Goal: Information Seeking & Learning: Compare options

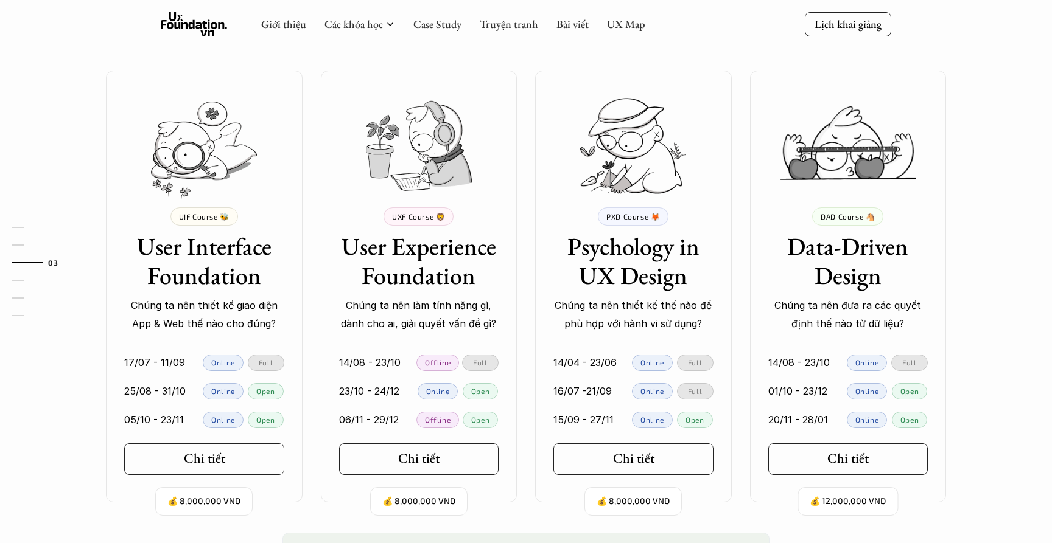
scroll to position [1052, 0]
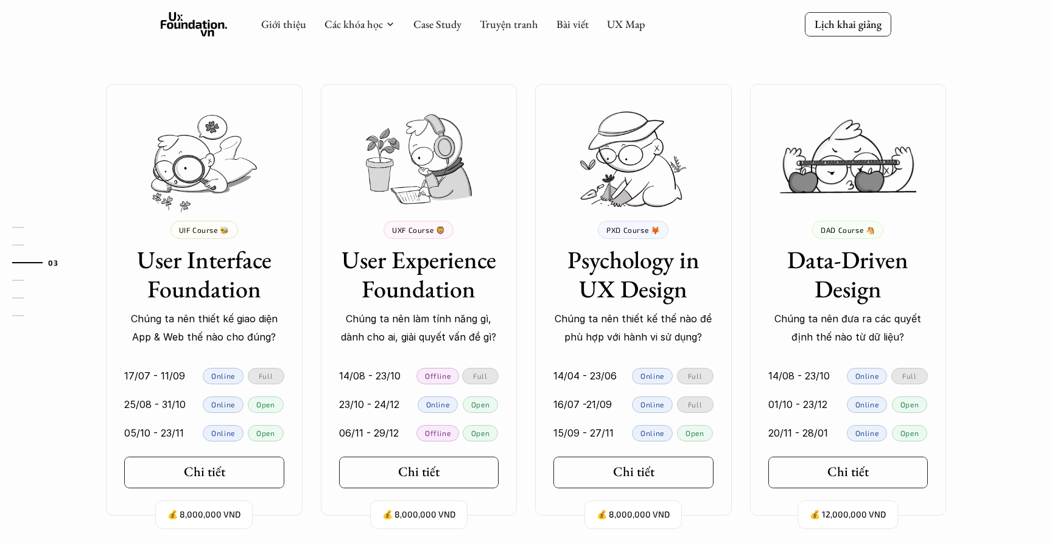
click at [448, 165] on img at bounding box center [419, 159] width 106 height 90
click at [447, 476] on div "Chi tiết" at bounding box center [423, 472] width 48 height 16
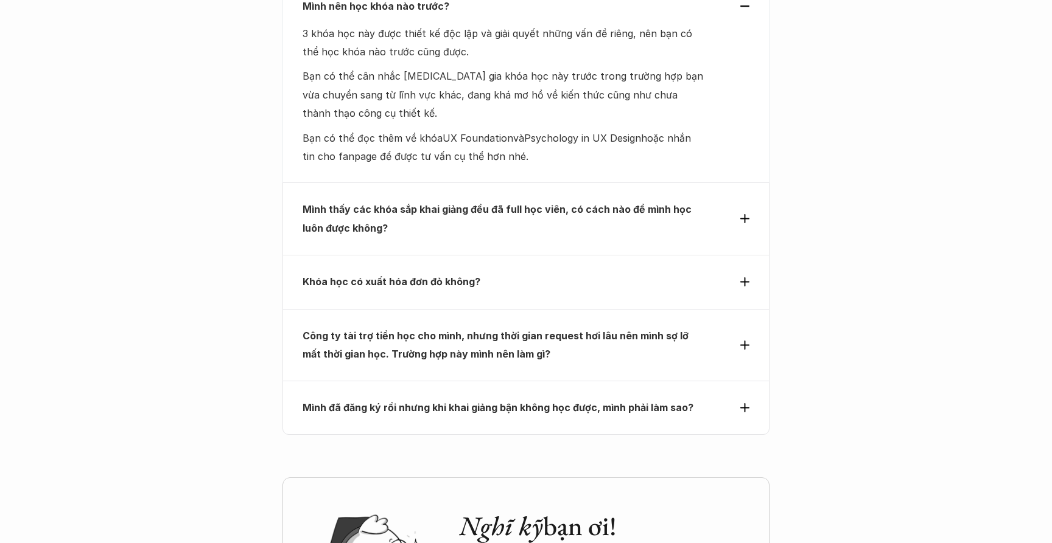
scroll to position [5329, 0]
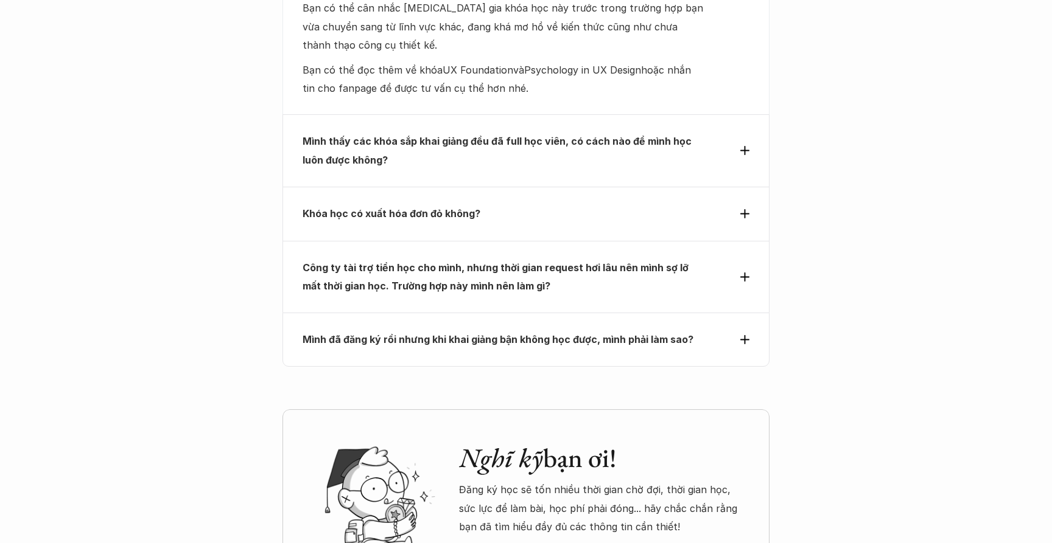
click at [373, 135] on strong "Mình thấy các khóa sắp khai giảng đều đã full học viên, có cách nào để mình học…" at bounding box center [497, 150] width 391 height 30
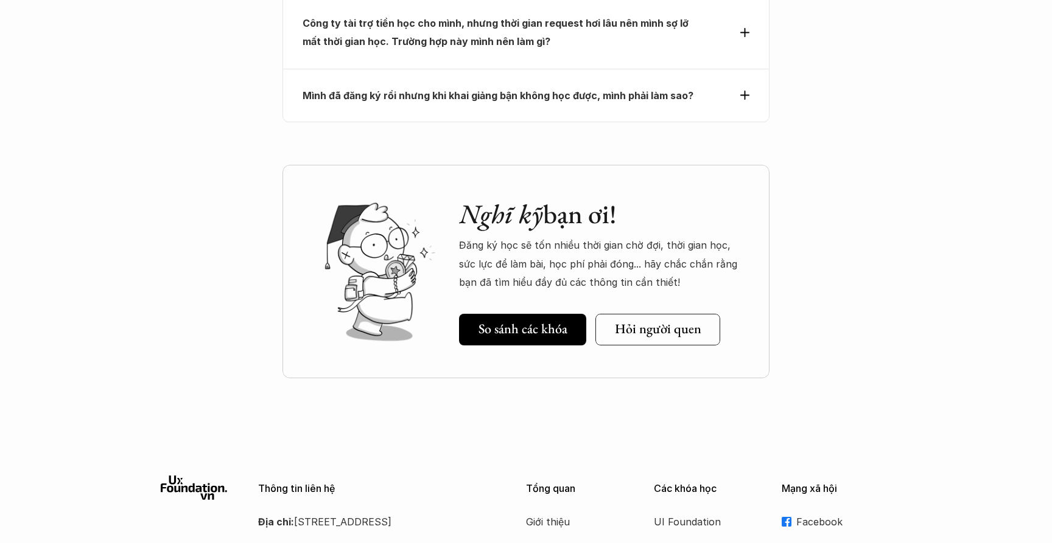
scroll to position [5600, 0]
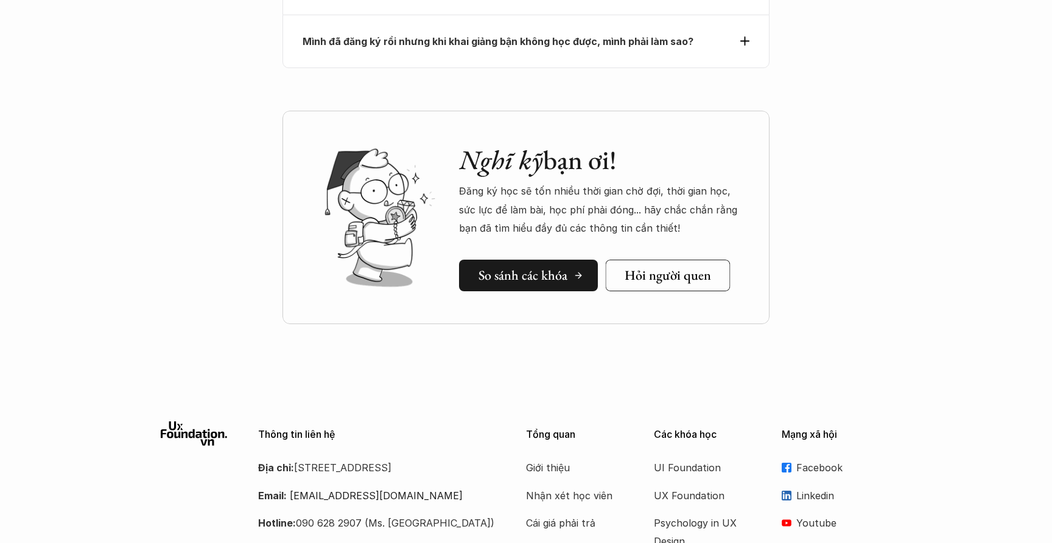
click at [476, 260] on link "So sánh các khóa" at bounding box center [528, 276] width 139 height 32
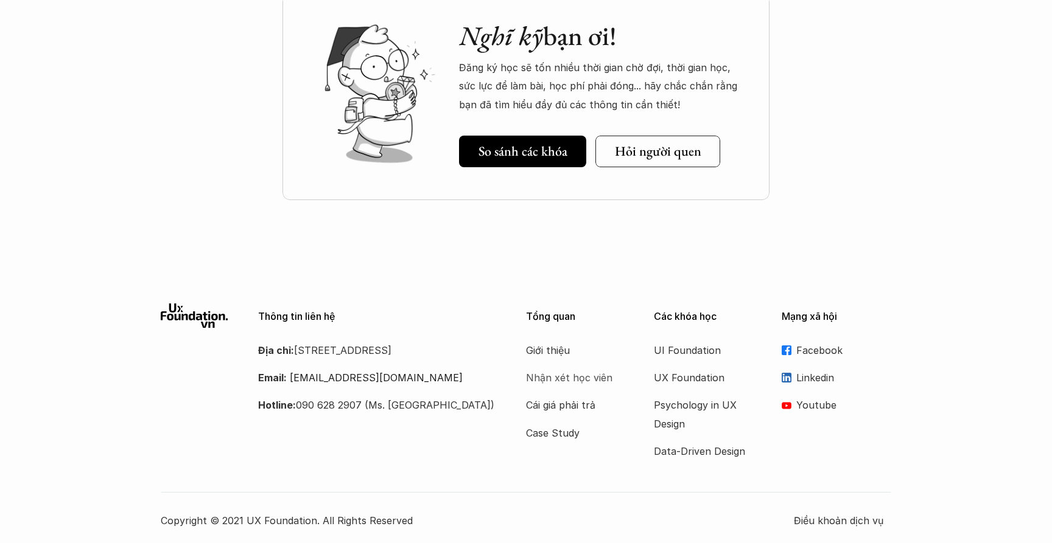
scroll to position [1685, 0]
click at [662, 137] on link "Hỏi người quen" at bounding box center [662, 152] width 134 height 32
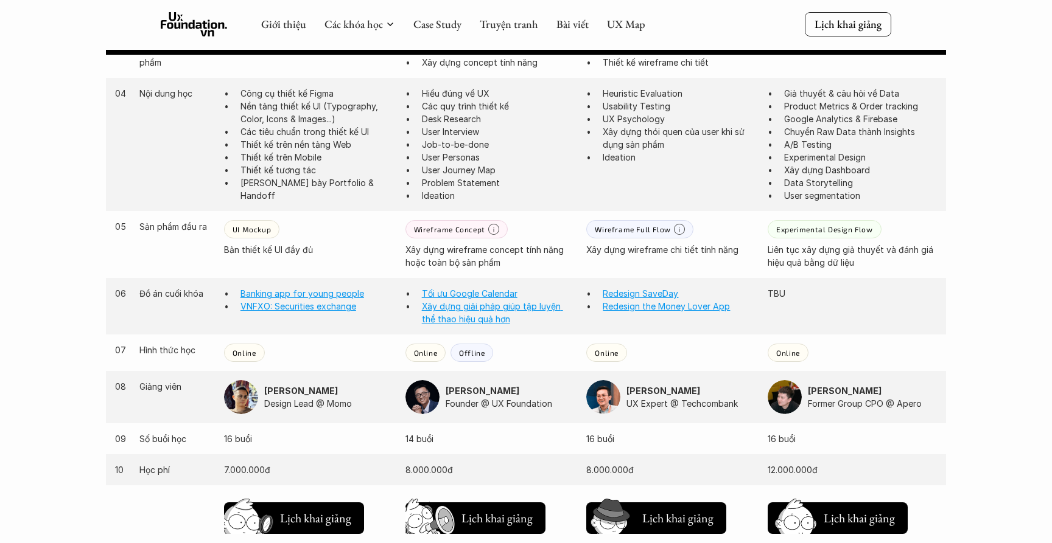
scroll to position [918, 0]
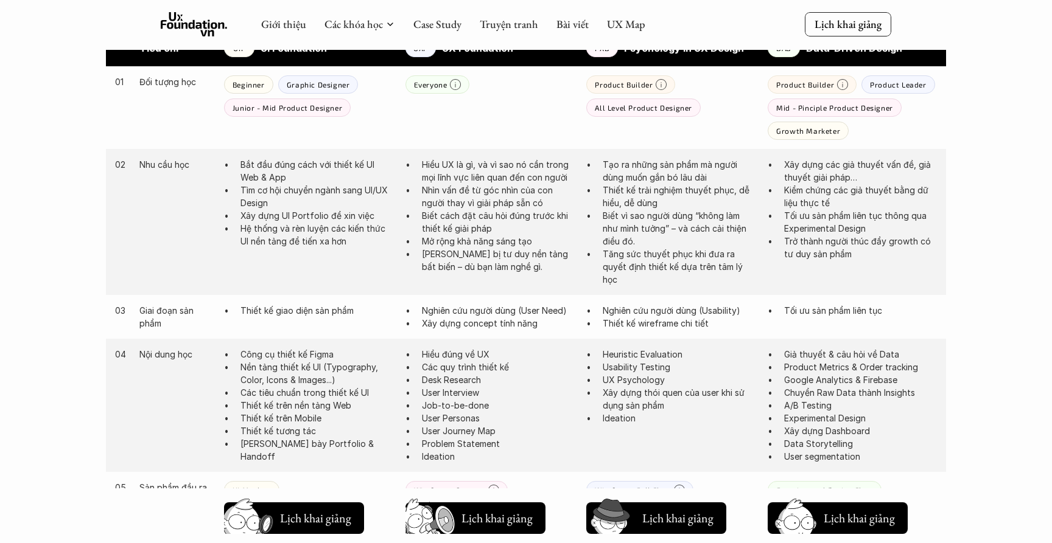
click at [514, 222] on p "Biết cách đặt câu hỏi đúng trước khi thiết kế giải pháp" at bounding box center [498, 222] width 153 height 26
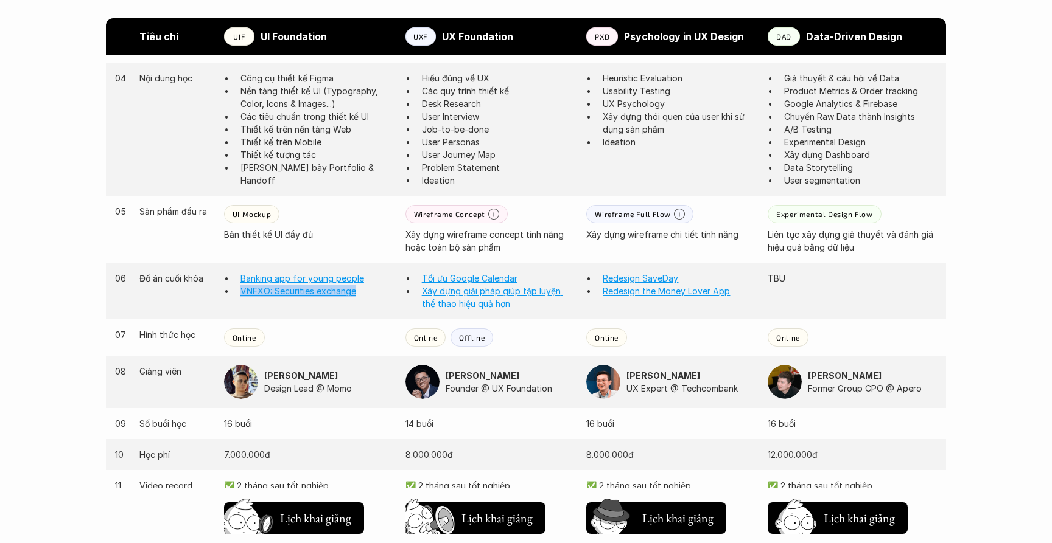
scroll to position [1002, 0]
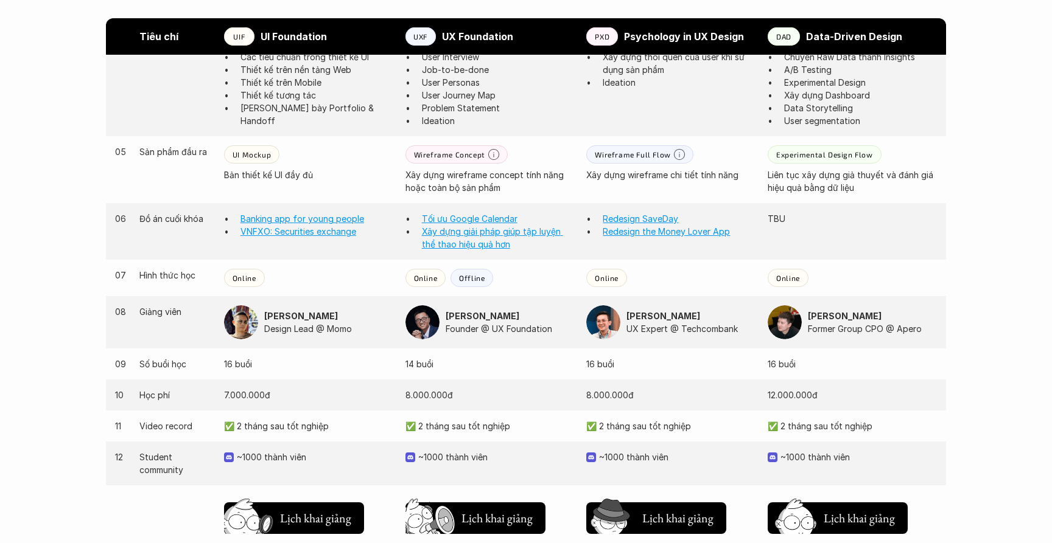
click at [523, 366] on p "14 buổi" at bounding box center [489, 364] width 169 height 13
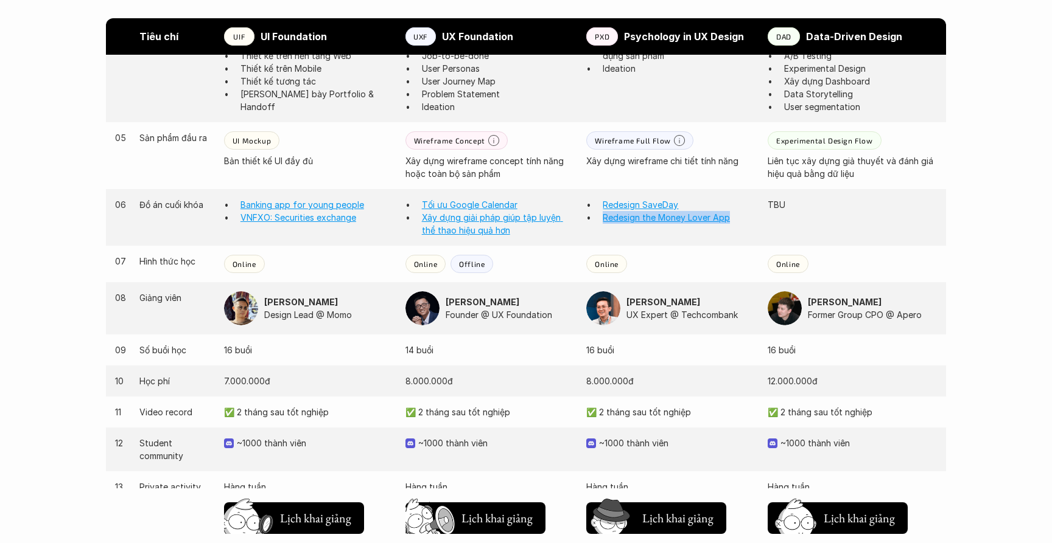
scroll to position [972, 0]
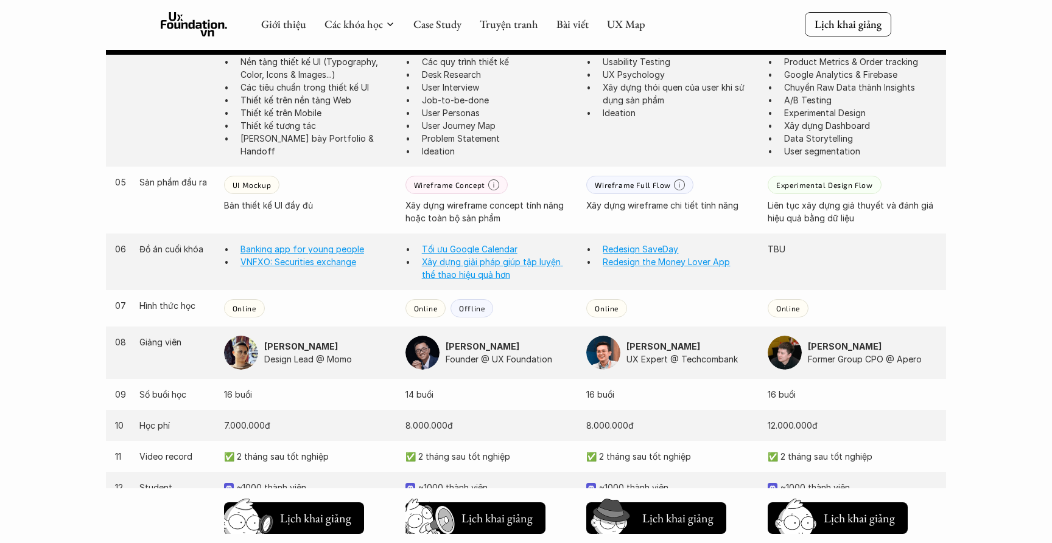
click at [642, 299] on div "Online" at bounding box center [670, 308] width 169 height 18
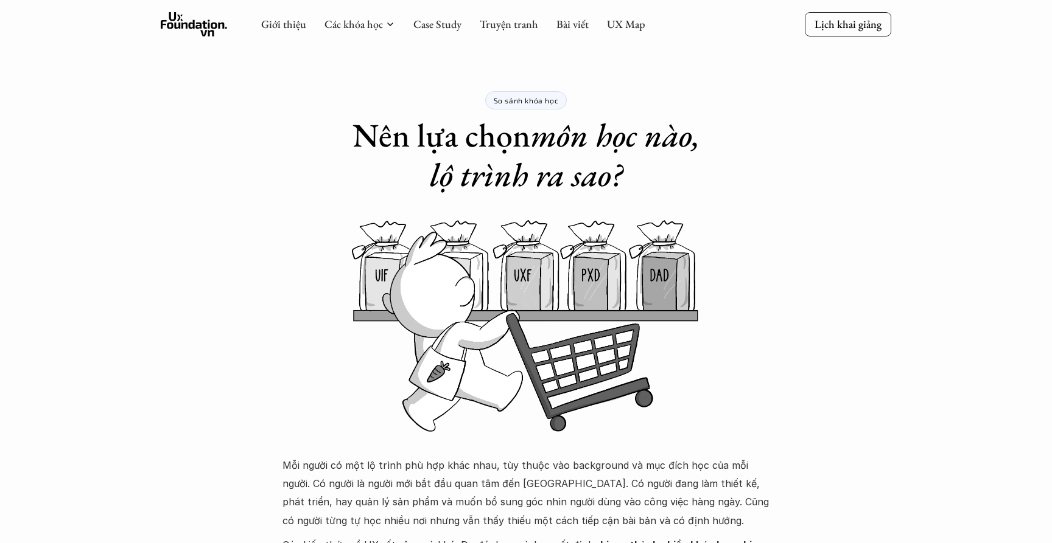
scroll to position [0, 0]
click at [352, 22] on link "Các khóa học" at bounding box center [353, 24] width 58 height 14
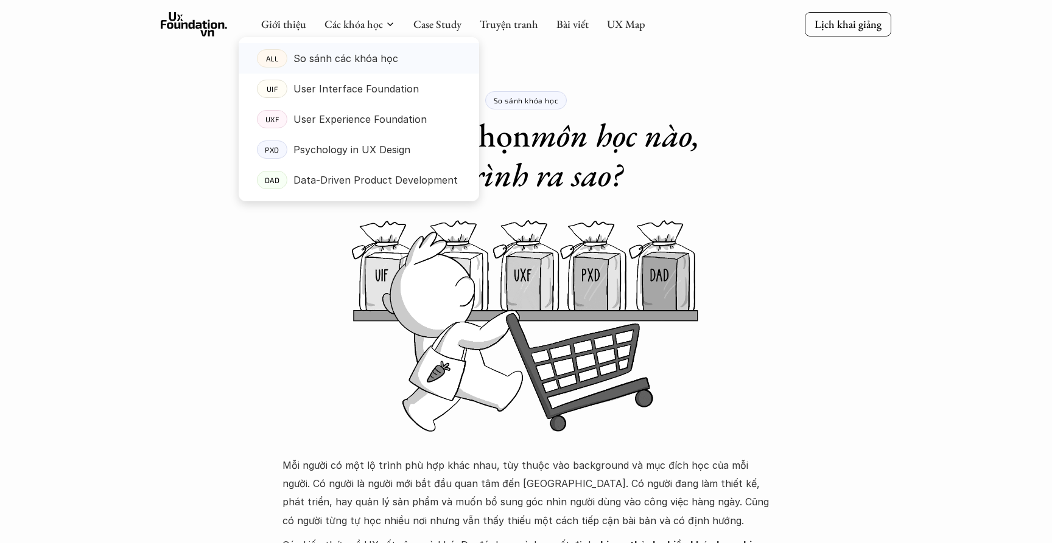
click at [325, 52] on p "So sánh các khóa học" at bounding box center [345, 58] width 105 height 18
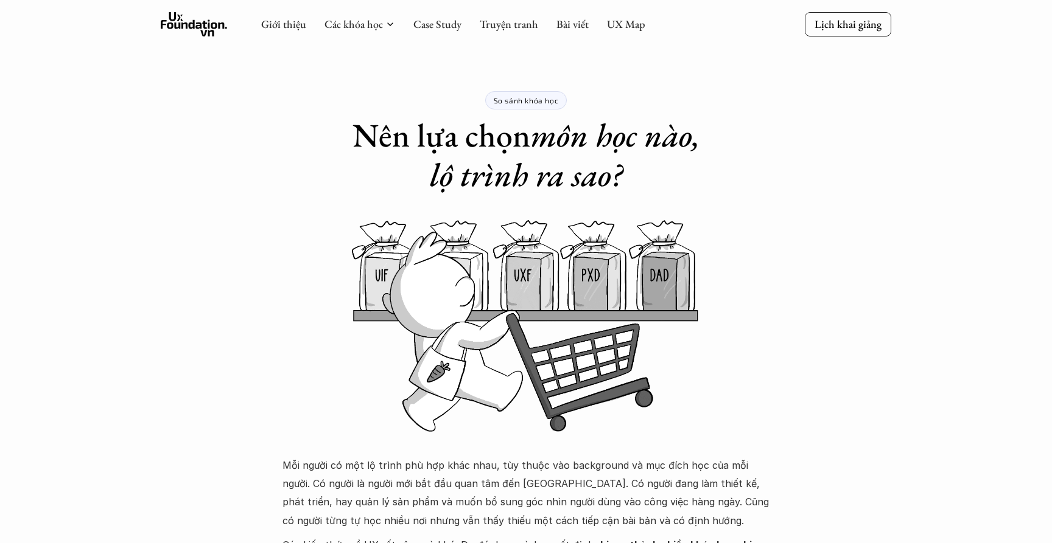
click at [830, 27] on p "Lịch khai giảng" at bounding box center [847, 24] width 67 height 14
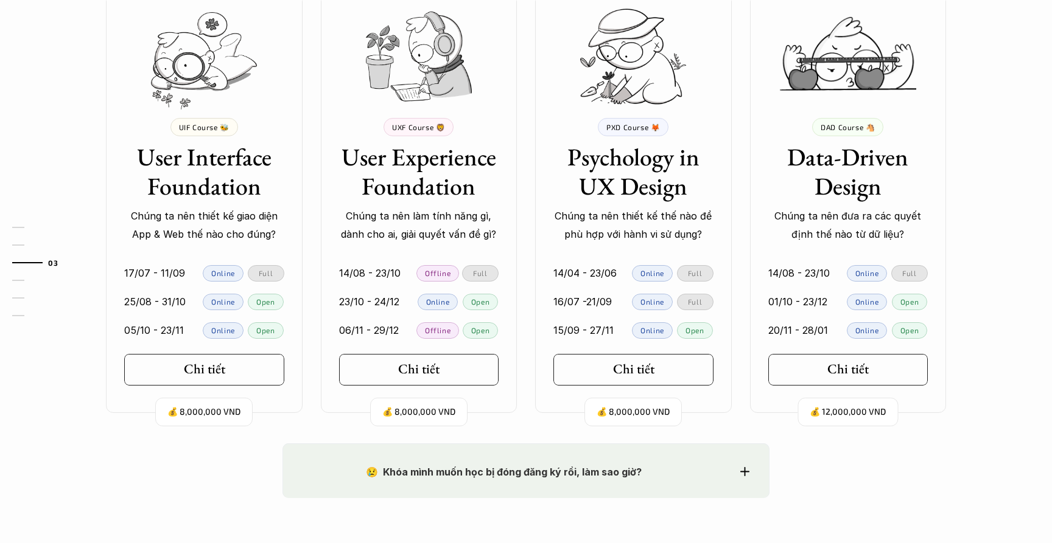
scroll to position [1156, 0]
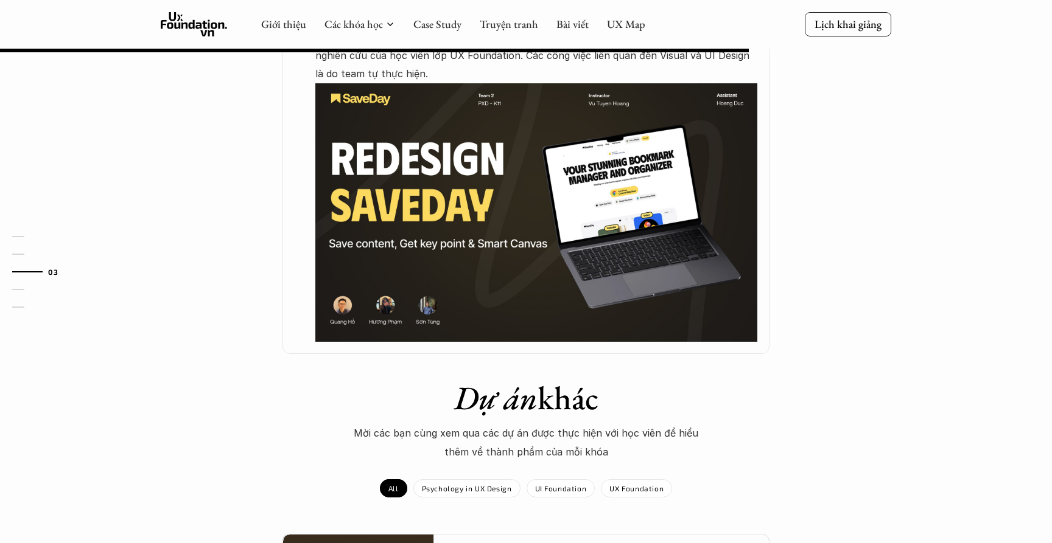
scroll to position [784, 0]
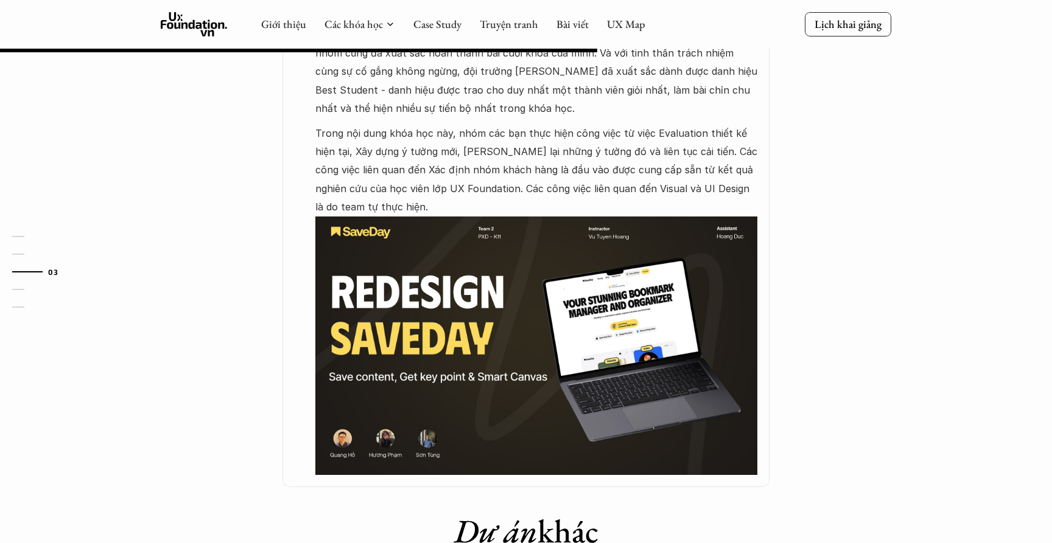
click at [550, 335] on img at bounding box center [536, 346] width 442 height 259
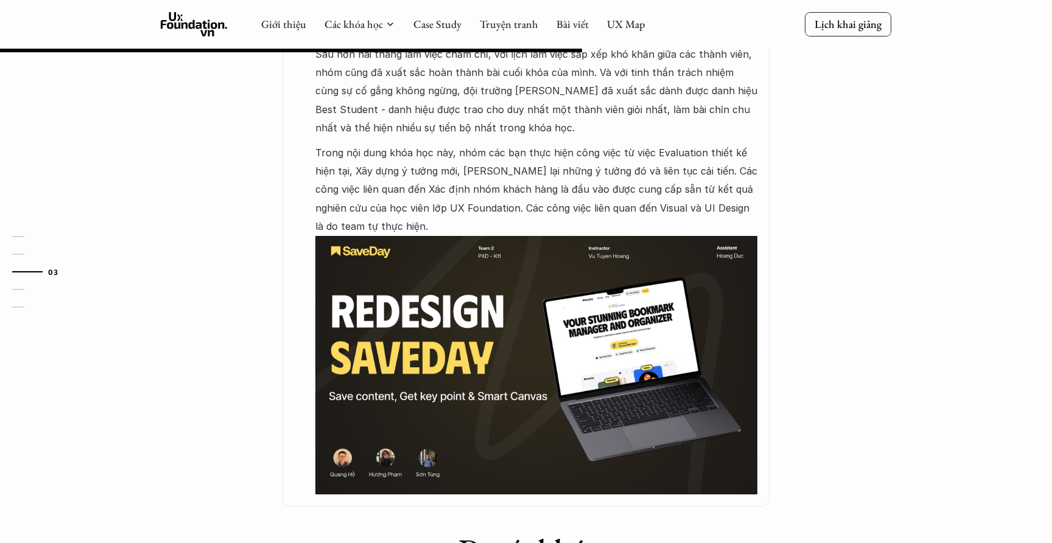
scroll to position [765, 0]
click at [632, 420] on img at bounding box center [536, 365] width 442 height 259
drag, startPoint x: 727, startPoint y: 251, endPoint x: 635, endPoint y: 247, distance: 92.0
click at [603, 321] on img at bounding box center [536, 365] width 442 height 259
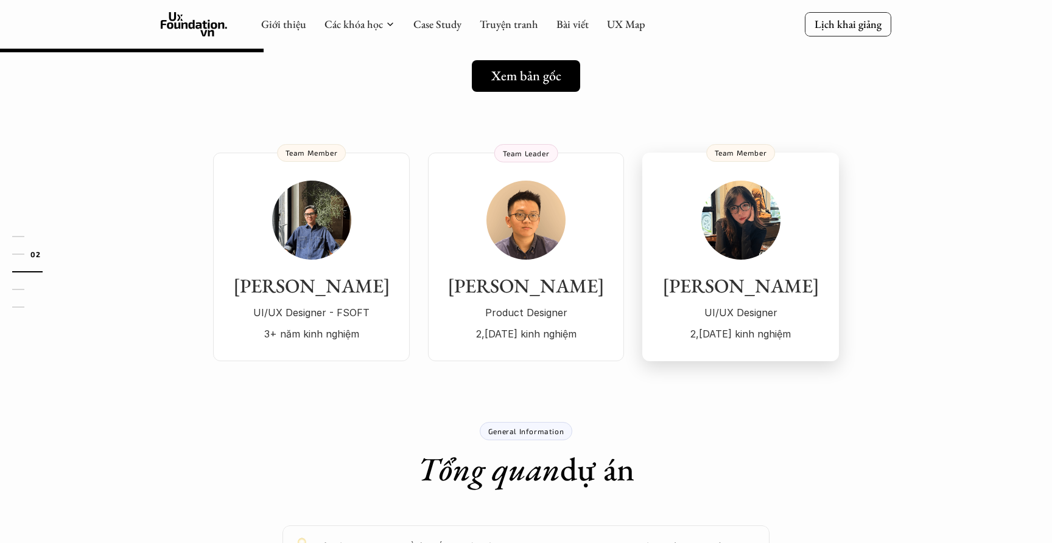
scroll to position [76, 0]
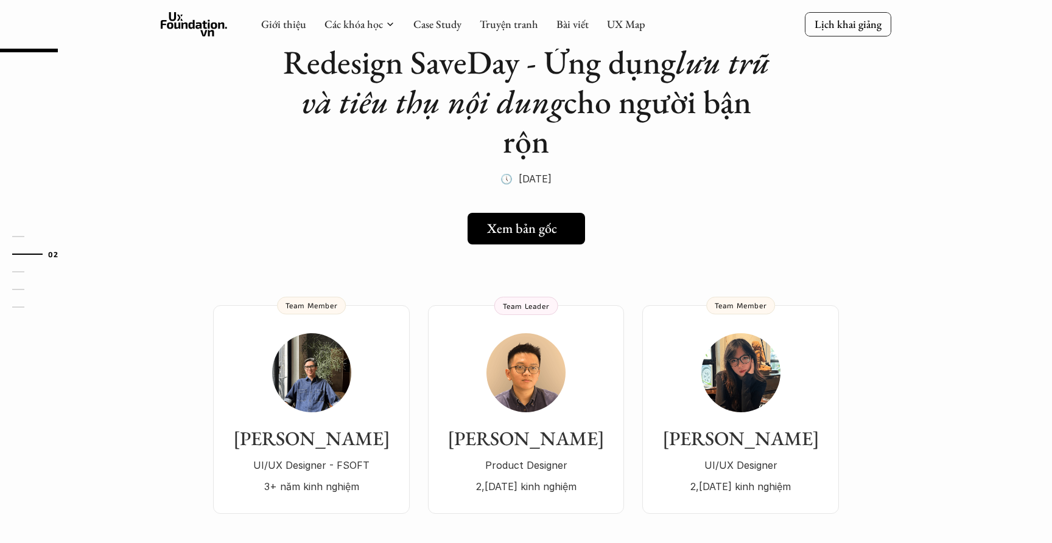
click at [556, 228] on h5 "Xem bản gốc" at bounding box center [522, 229] width 70 height 16
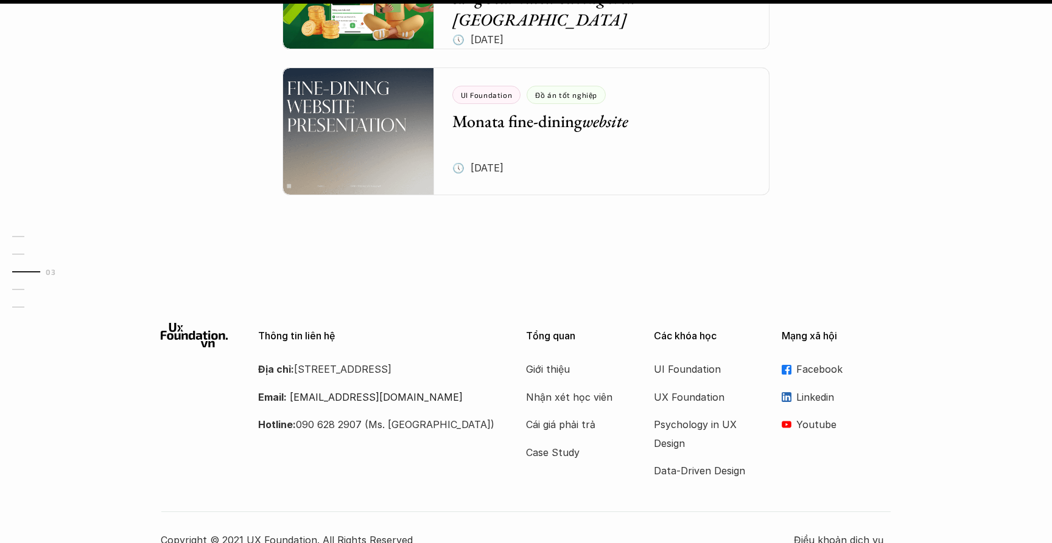
scroll to position [1506, 0]
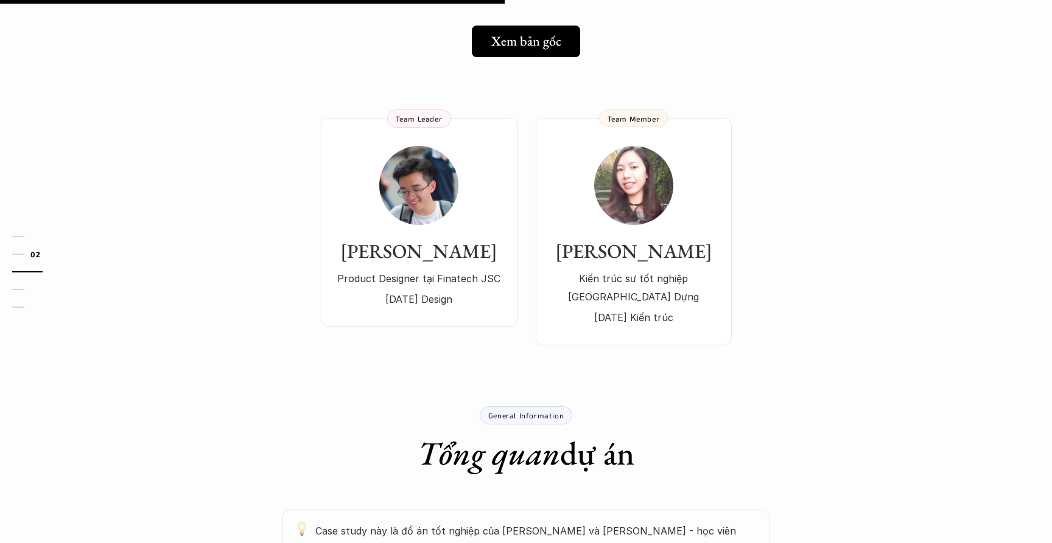
scroll to position [3, 0]
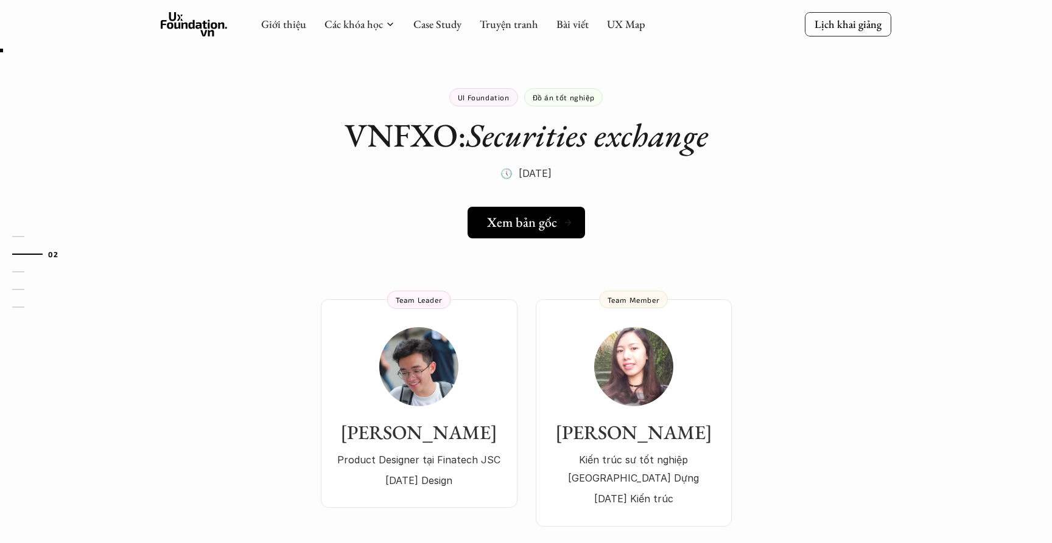
click at [533, 211] on link "Xem bản gốc" at bounding box center [525, 223] width 117 height 32
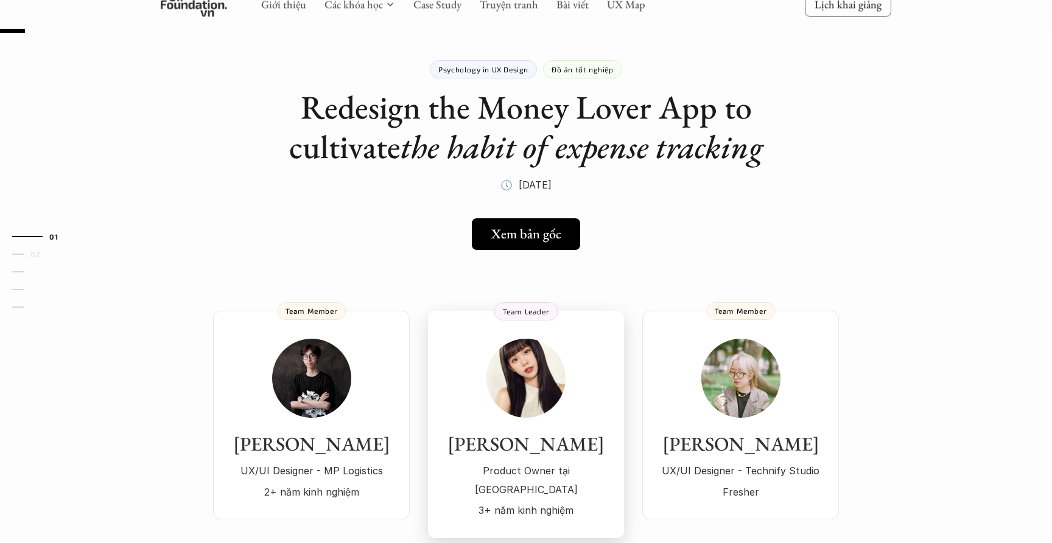
scroll to position [32, 0]
